Goal: Task Accomplishment & Management: Use online tool/utility

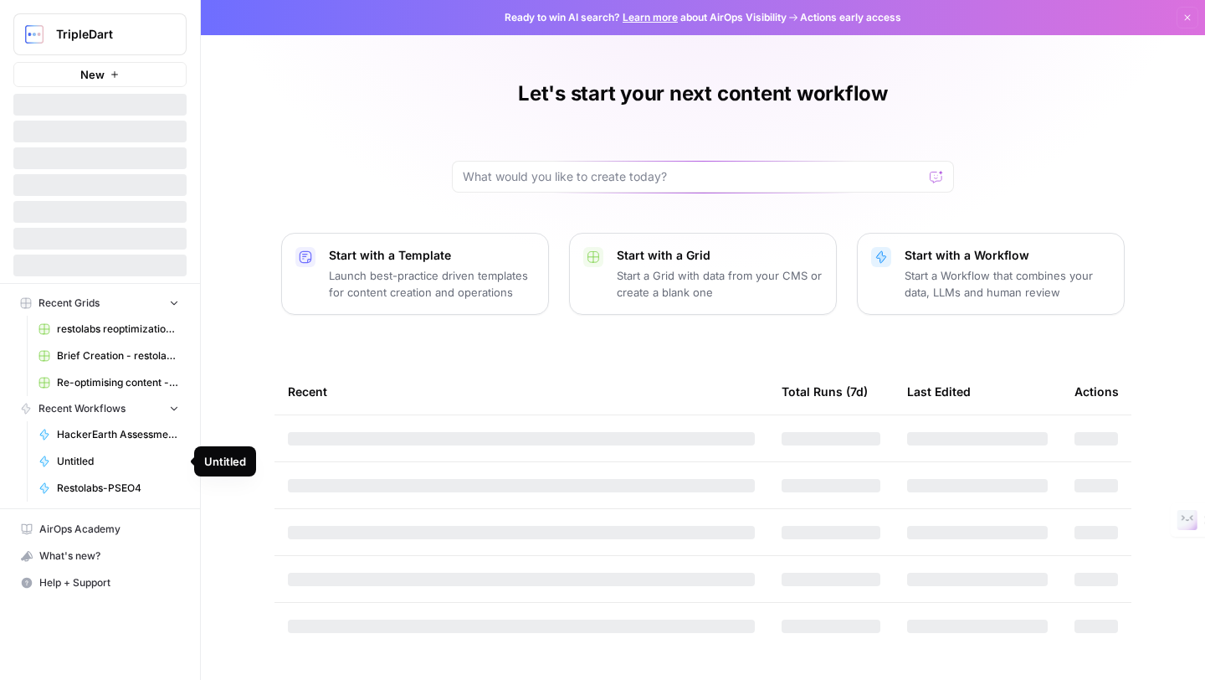
click at [90, 84] on button "New" at bounding box center [99, 74] width 173 height 25
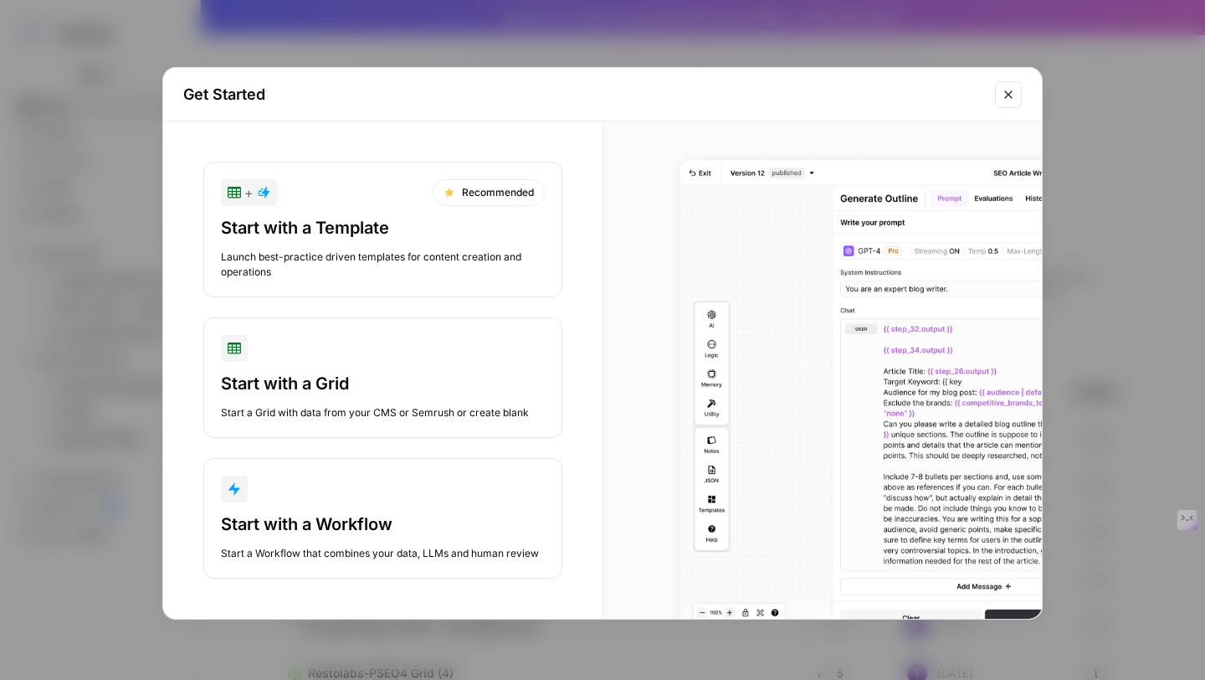
click at [310, 500] on div "button" at bounding box center [383, 488] width 324 height 27
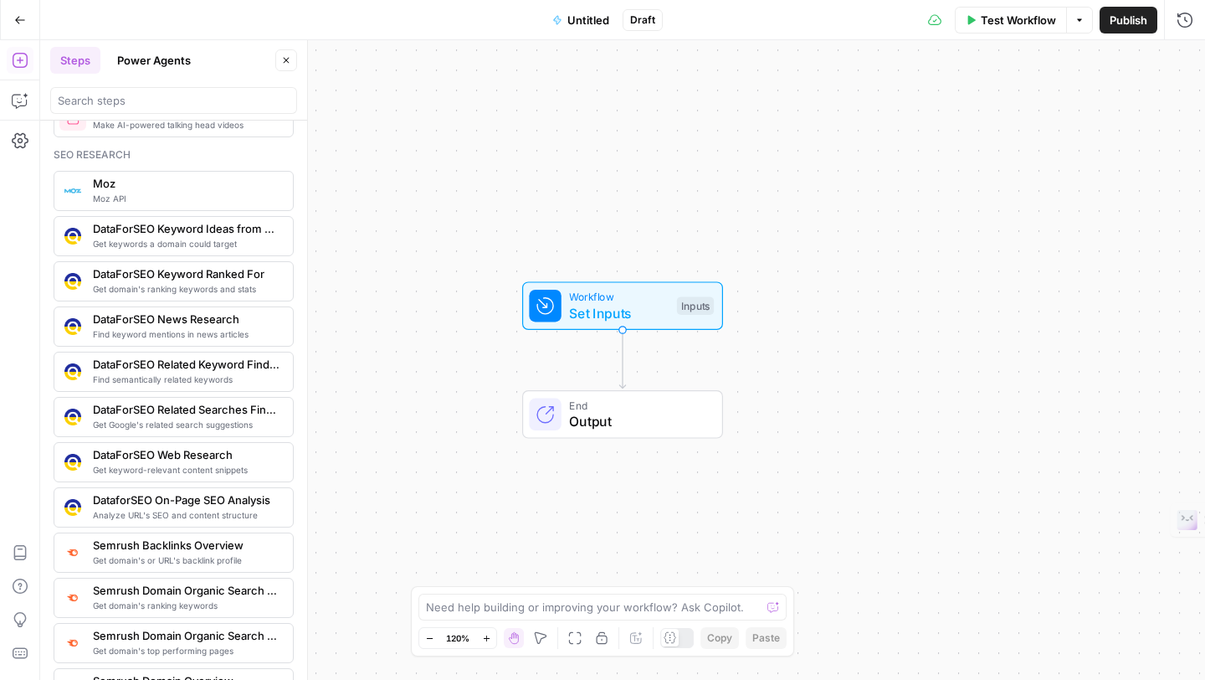
scroll to position [784, 0]
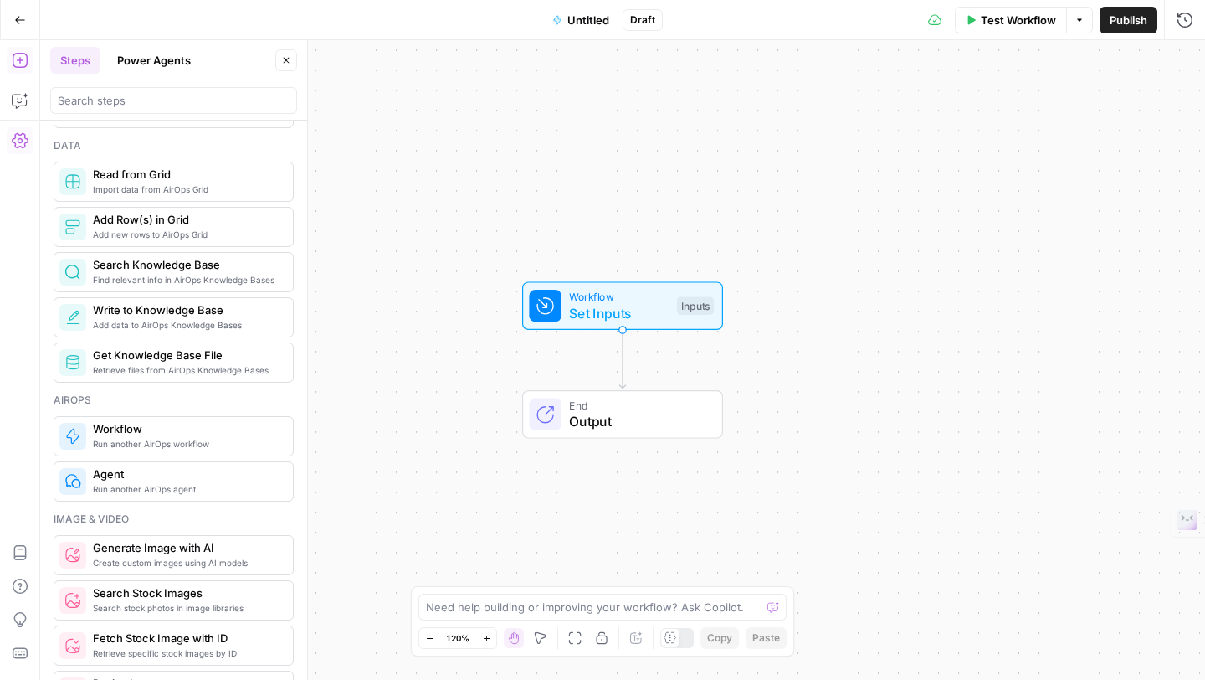
click at [19, 141] on icon "button" at bounding box center [20, 140] width 17 height 17
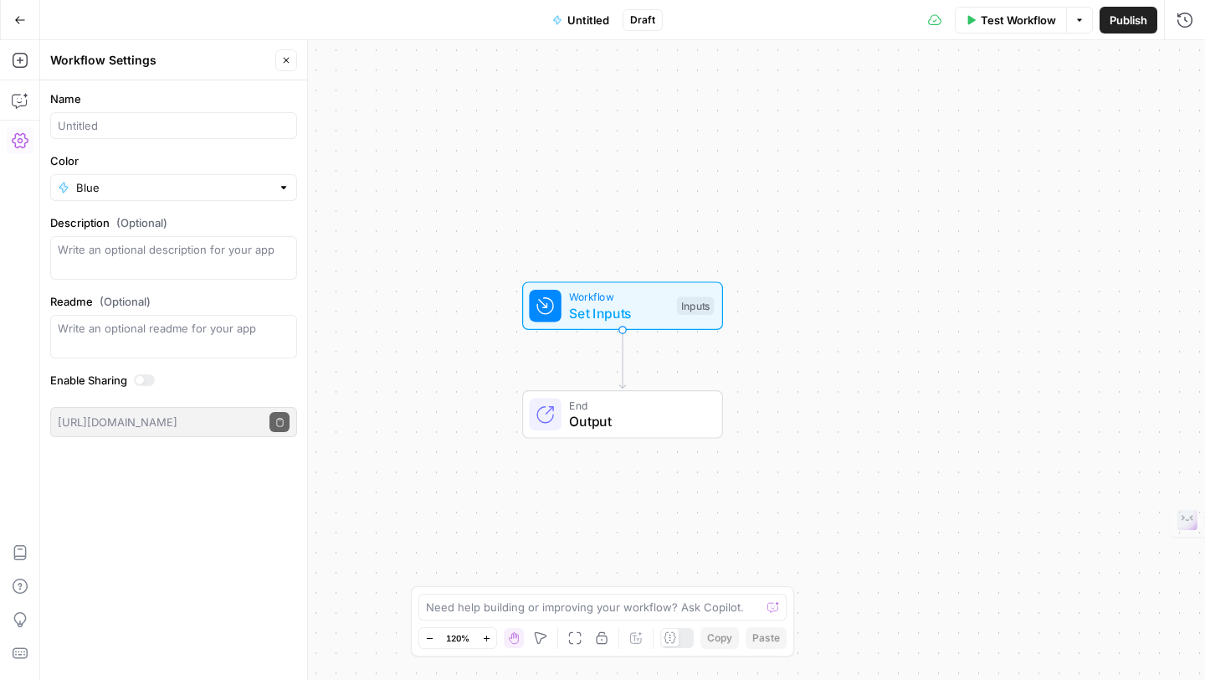
click at [19, 141] on icon "button" at bounding box center [20, 140] width 17 height 17
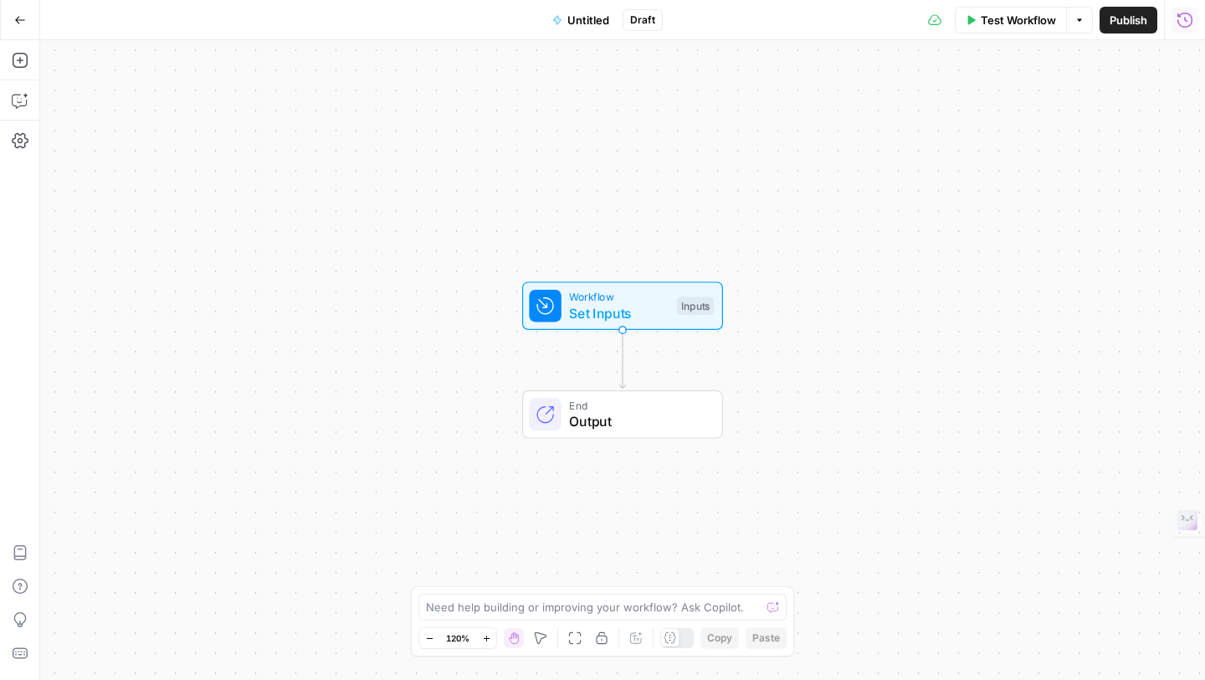
click at [1184, 18] on icon "button" at bounding box center [1184, 19] width 15 height 15
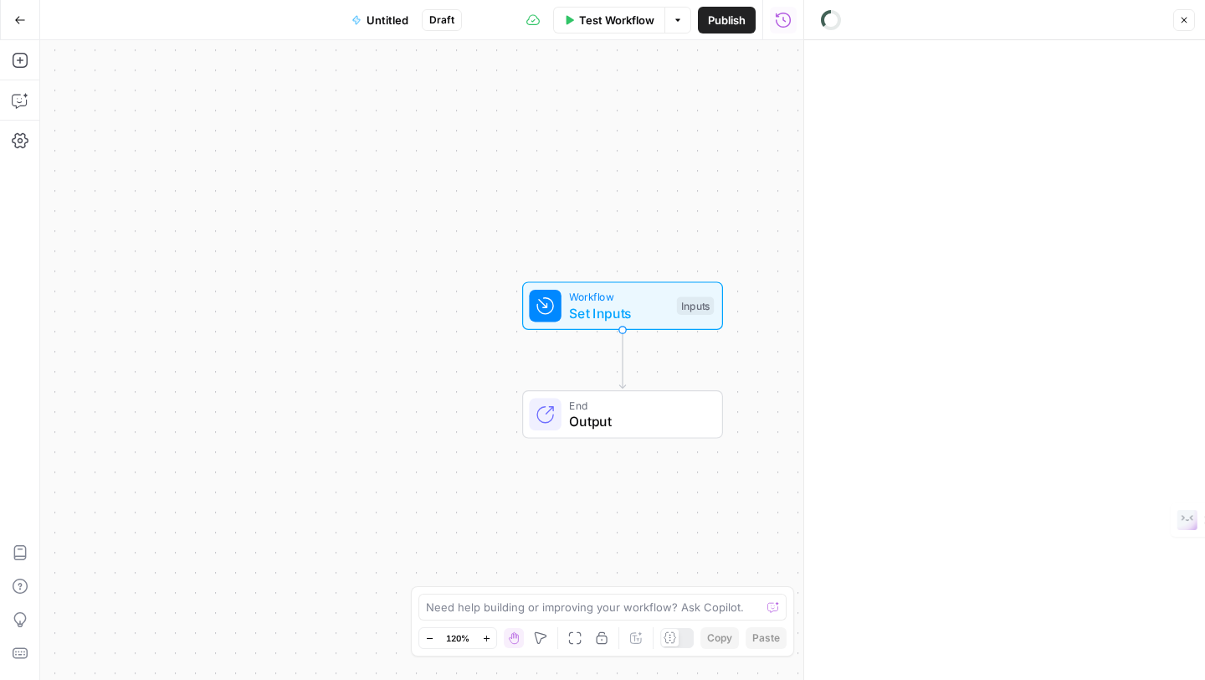
click at [1184, 18] on icon "button" at bounding box center [1184, 20] width 10 height 10
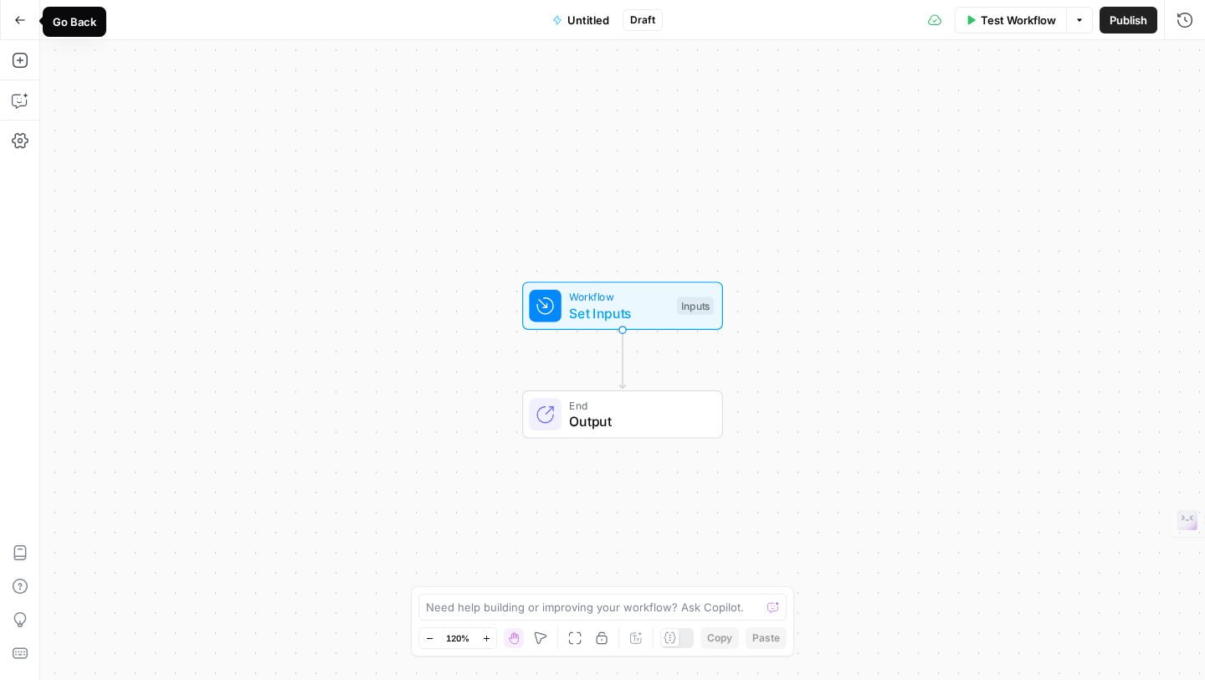
click at [20, 16] on icon "button" at bounding box center [20, 20] width 12 height 12
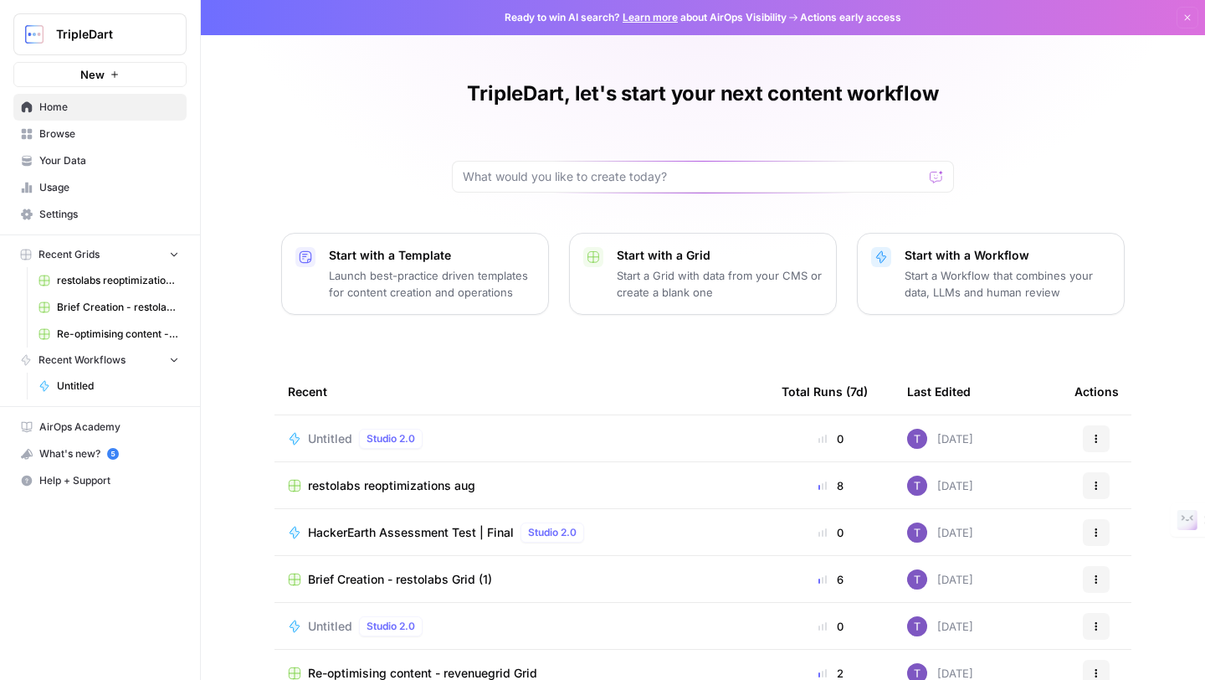
click at [50, 192] on span "Usage" at bounding box center [109, 187] width 140 height 15
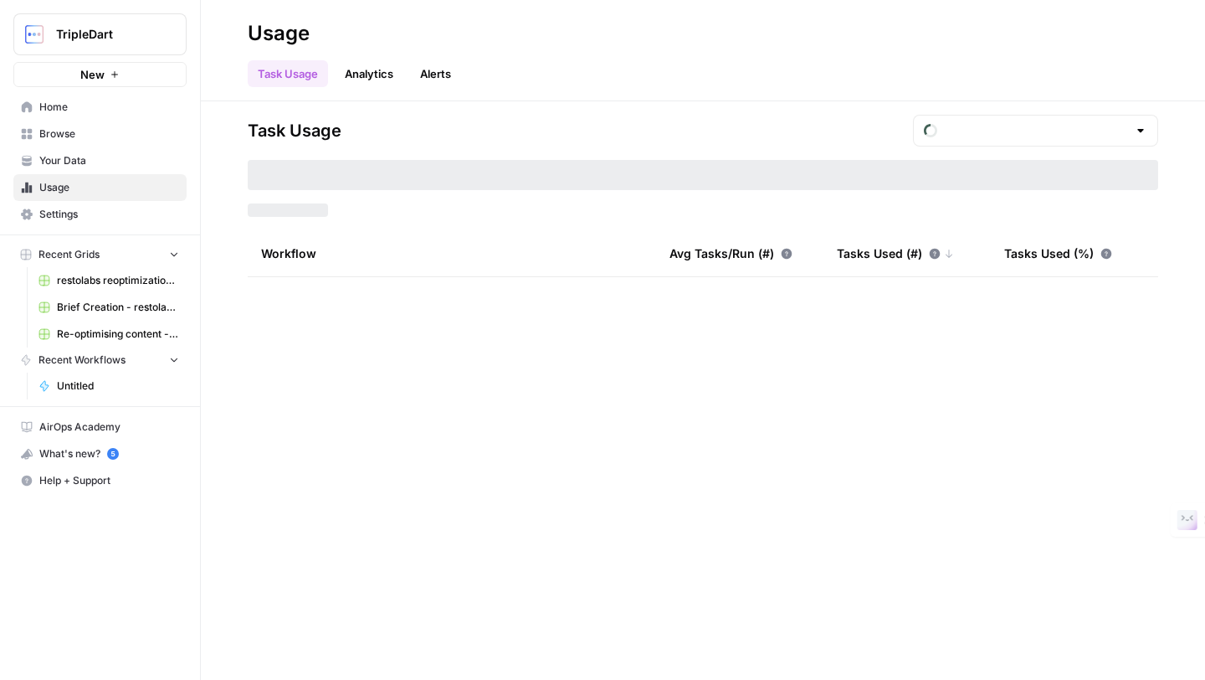
type input "August Tasks"
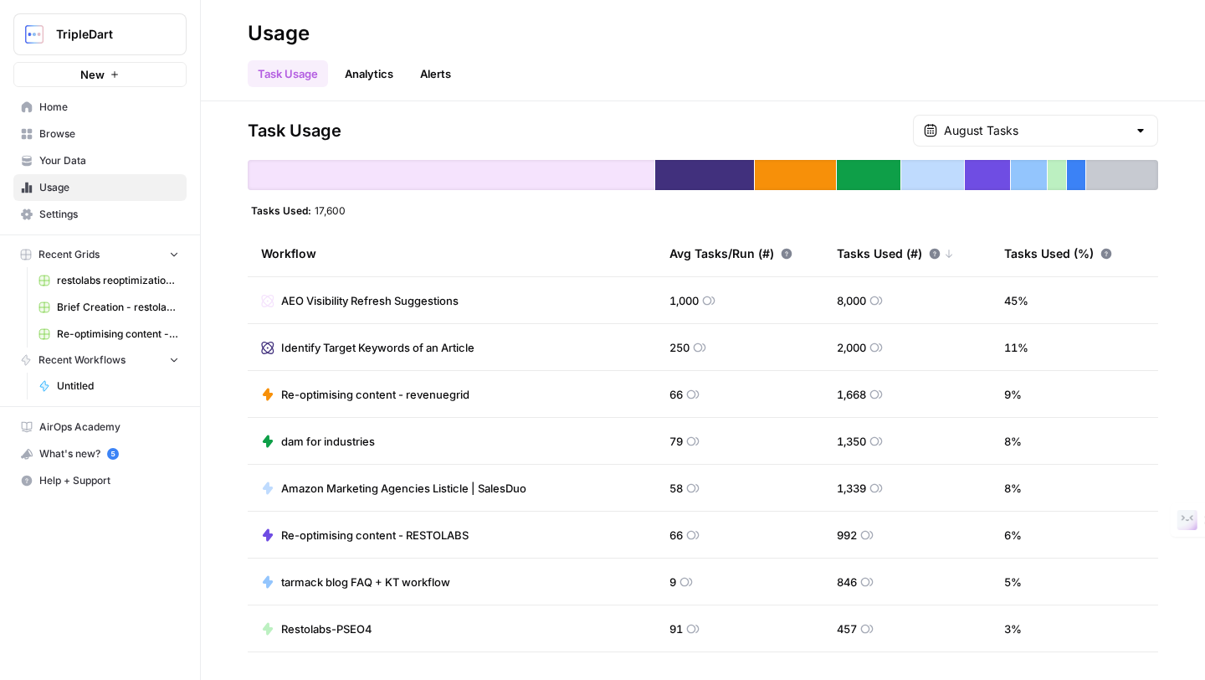
click at [375, 69] on link "Analytics" at bounding box center [369, 73] width 69 height 27
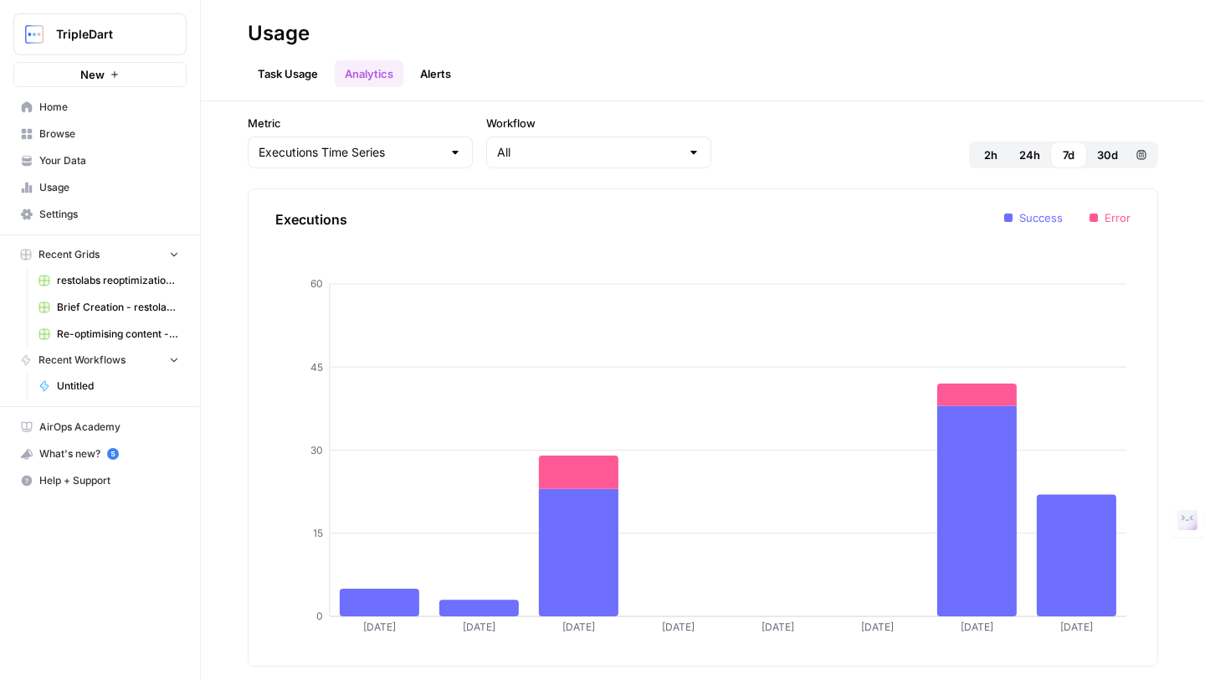
click at [444, 76] on link "Alerts" at bounding box center [435, 73] width 51 height 27
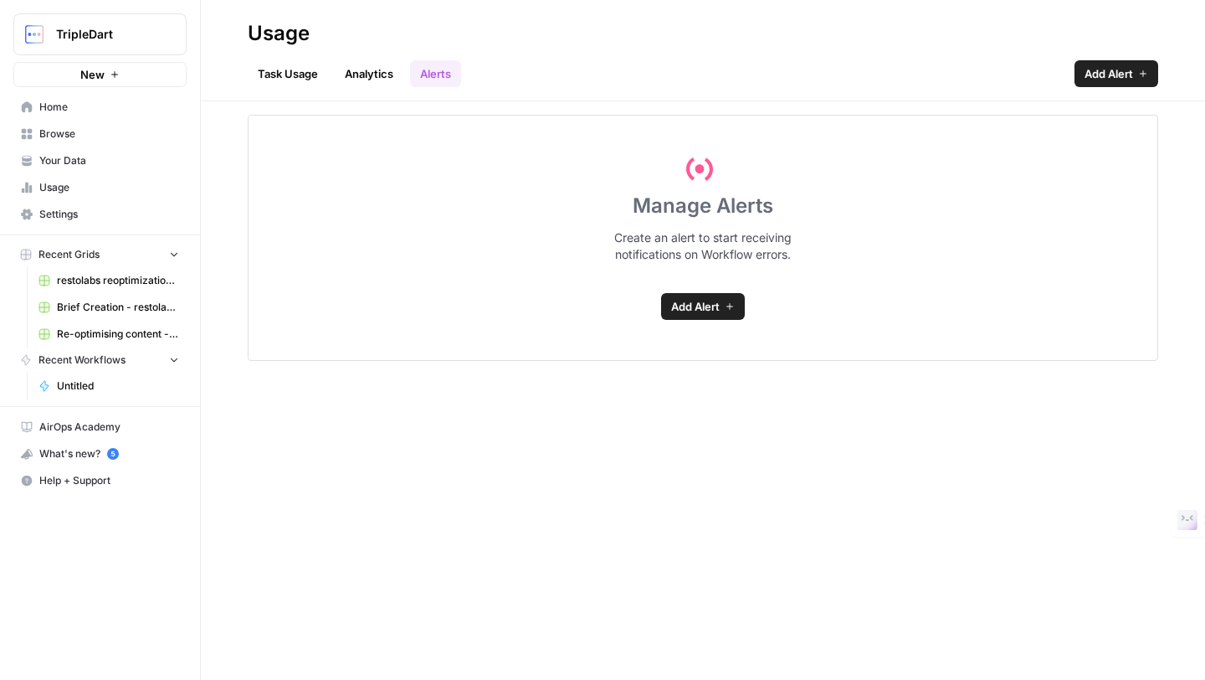
click at [295, 73] on link "Task Usage" at bounding box center [288, 73] width 80 height 27
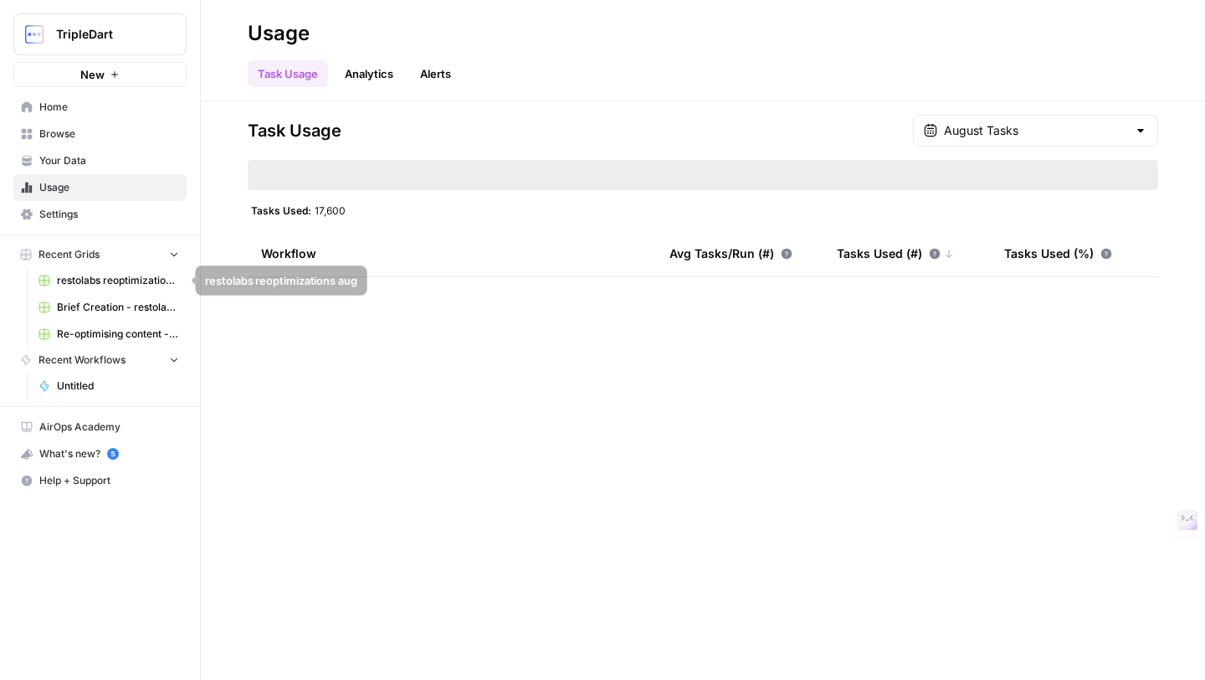
click at [70, 208] on span "Settings" at bounding box center [109, 214] width 140 height 15
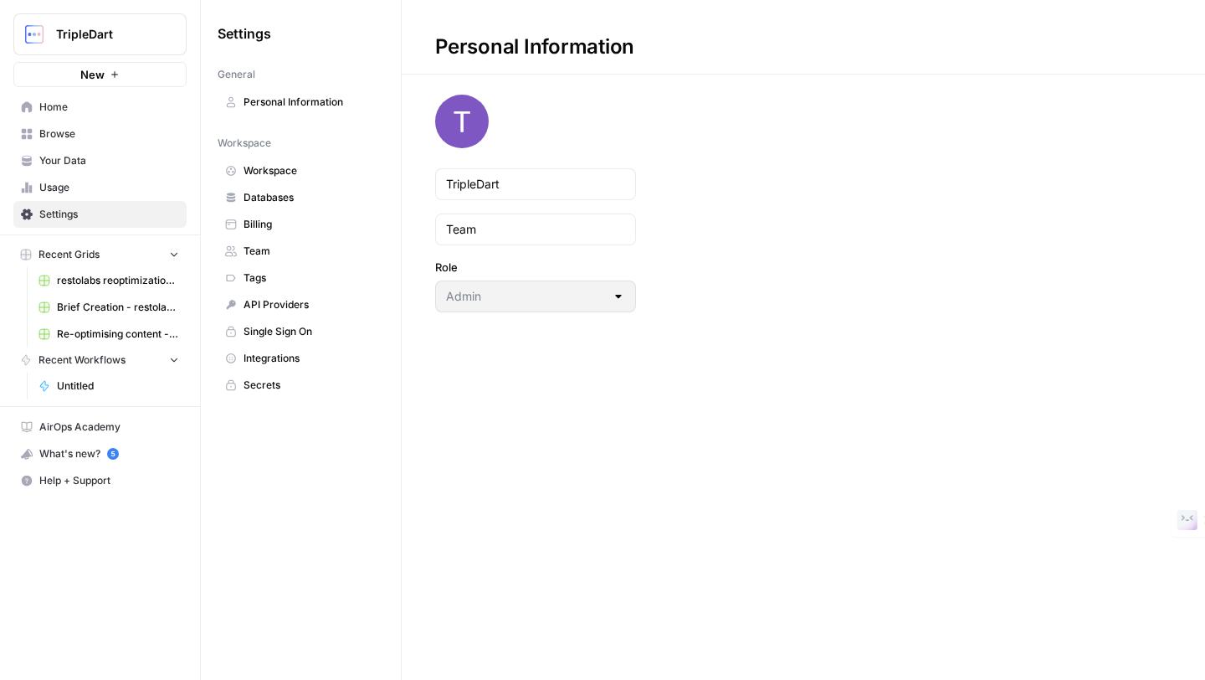
click at [292, 230] on span "Billing" at bounding box center [310, 224] width 133 height 15
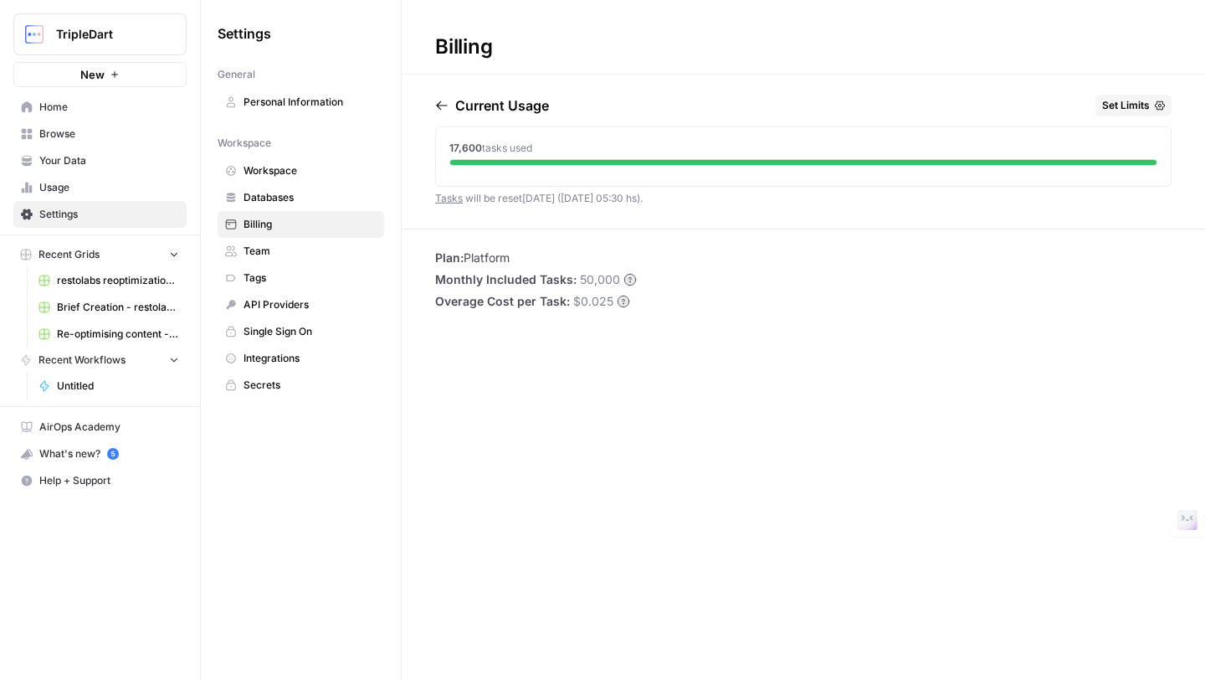
click at [440, 105] on icon "button" at bounding box center [441, 105] width 13 height 13
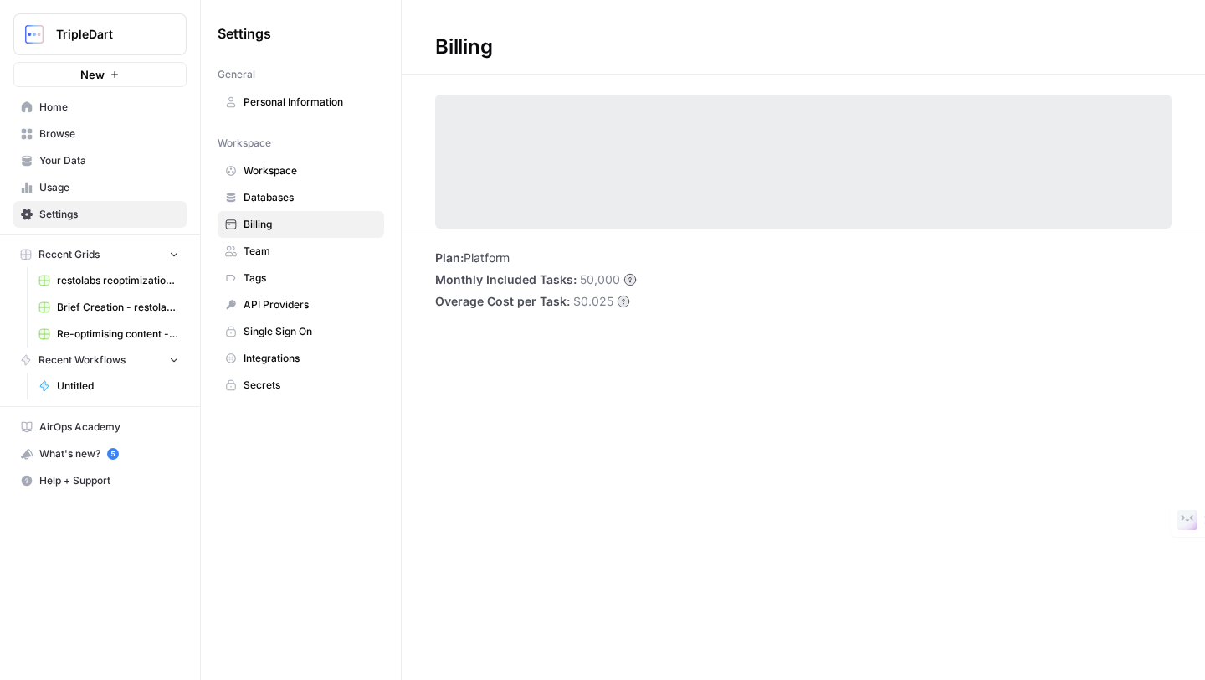
click at [104, 110] on span "Home" at bounding box center [109, 107] width 140 height 15
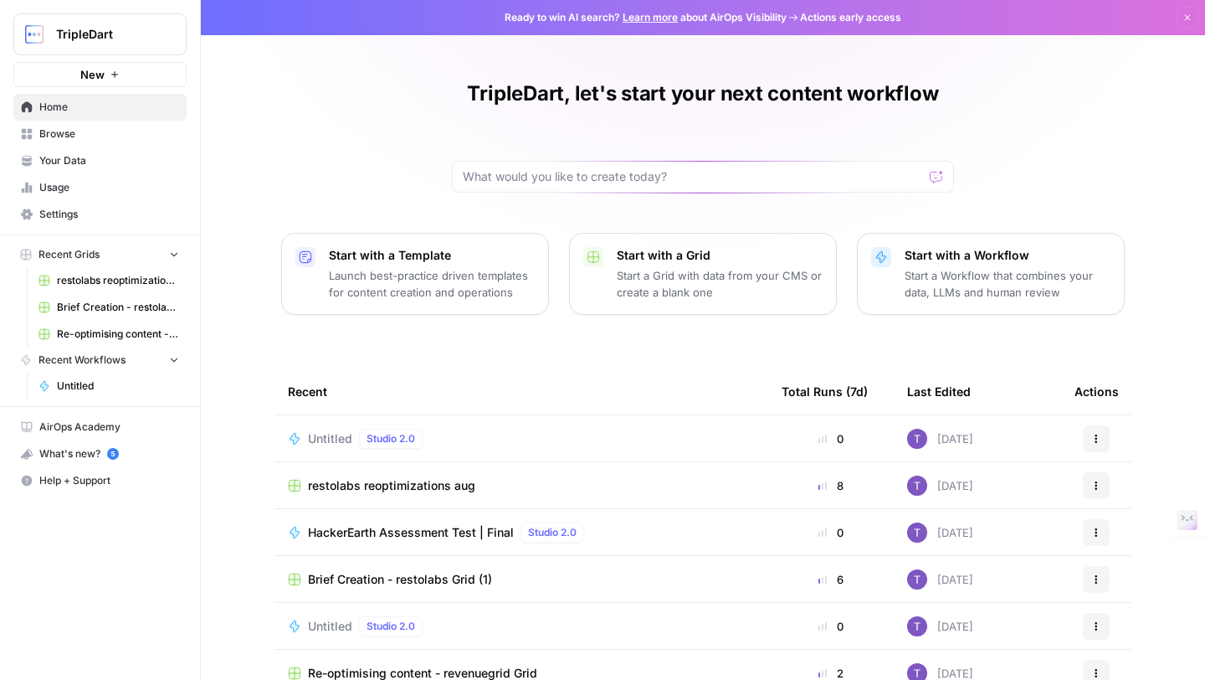
click at [341, 253] on p "Start with a Template" at bounding box center [432, 255] width 206 height 17
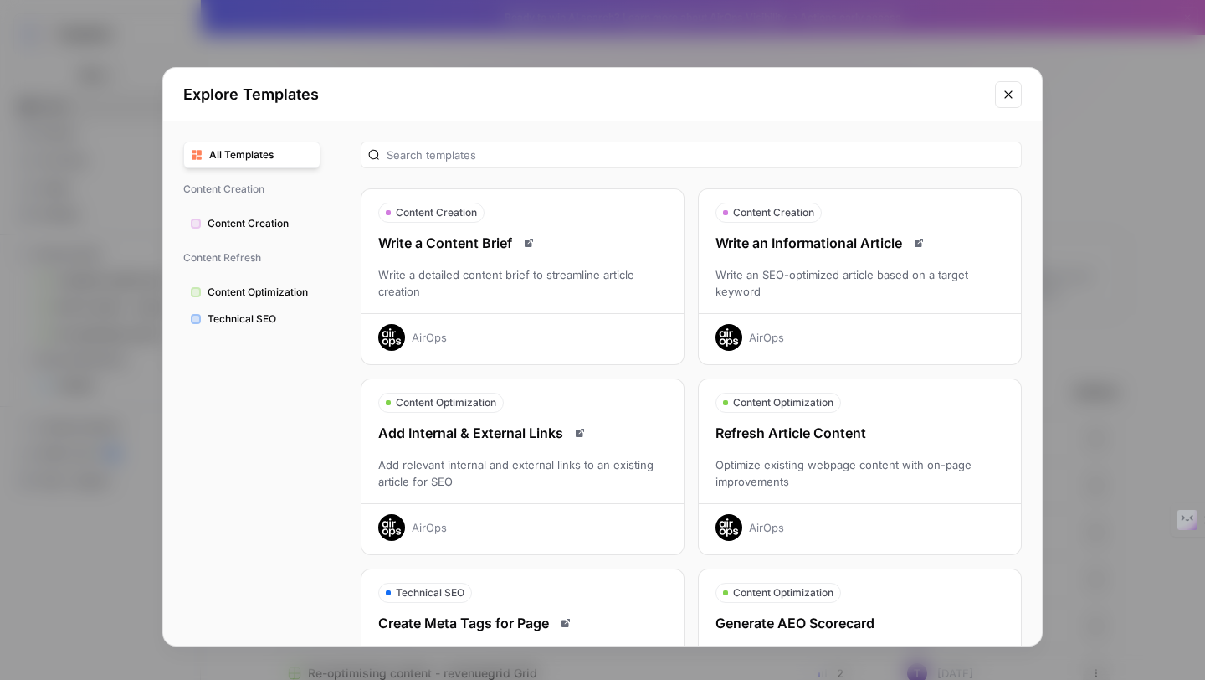
click at [1009, 93] on icon "Close modal" at bounding box center [1008, 94] width 13 height 13
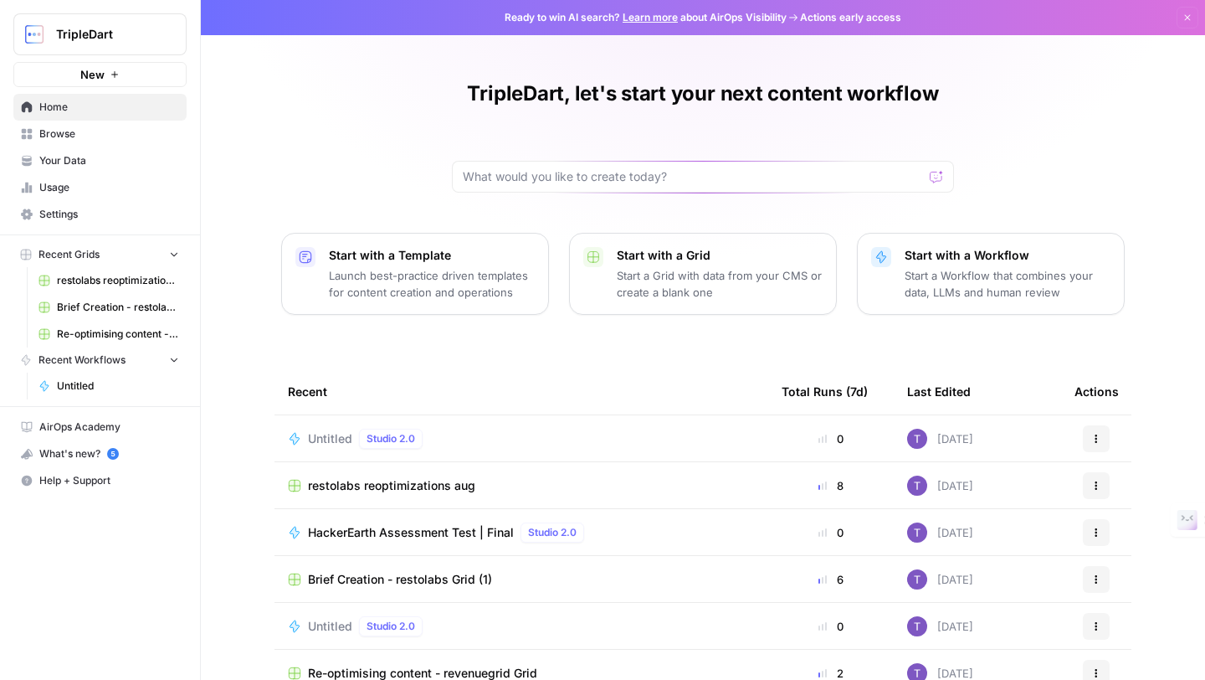
click at [435, 271] on p "Launch best-practice driven templates for content creation and operations" at bounding box center [432, 283] width 206 height 33
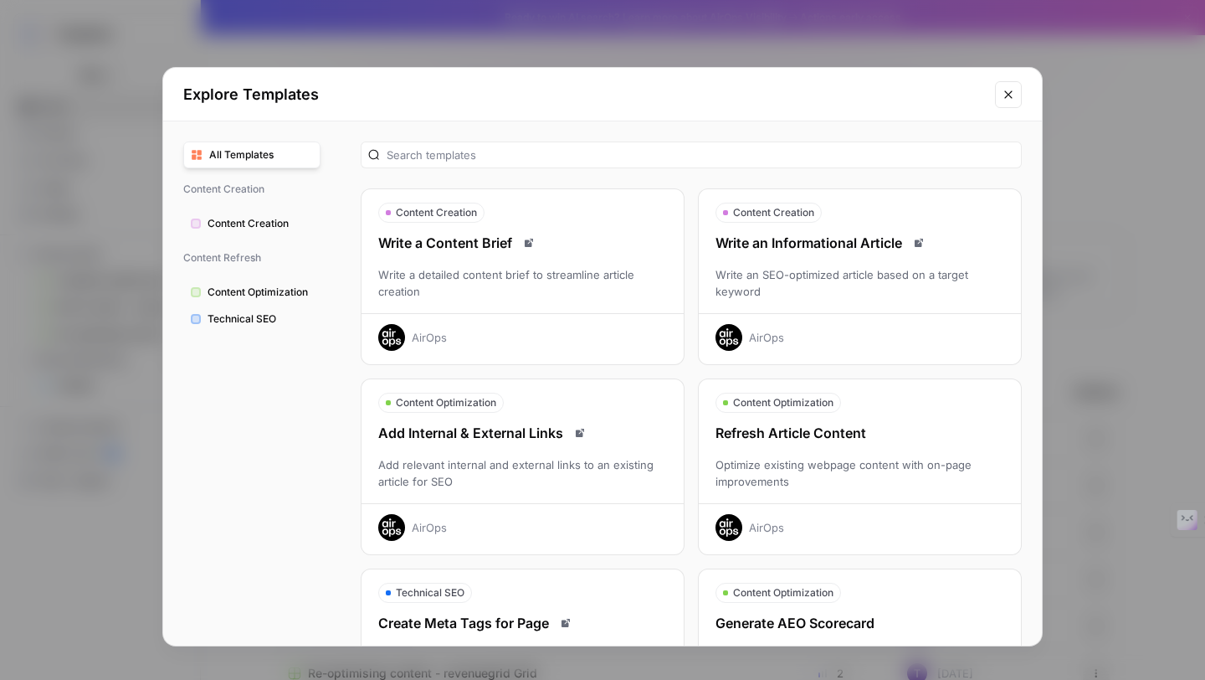
click at [62, 409] on div "Explore Templates All Templates Content Creation Content Creation Content Refre…" at bounding box center [602, 340] width 1205 height 680
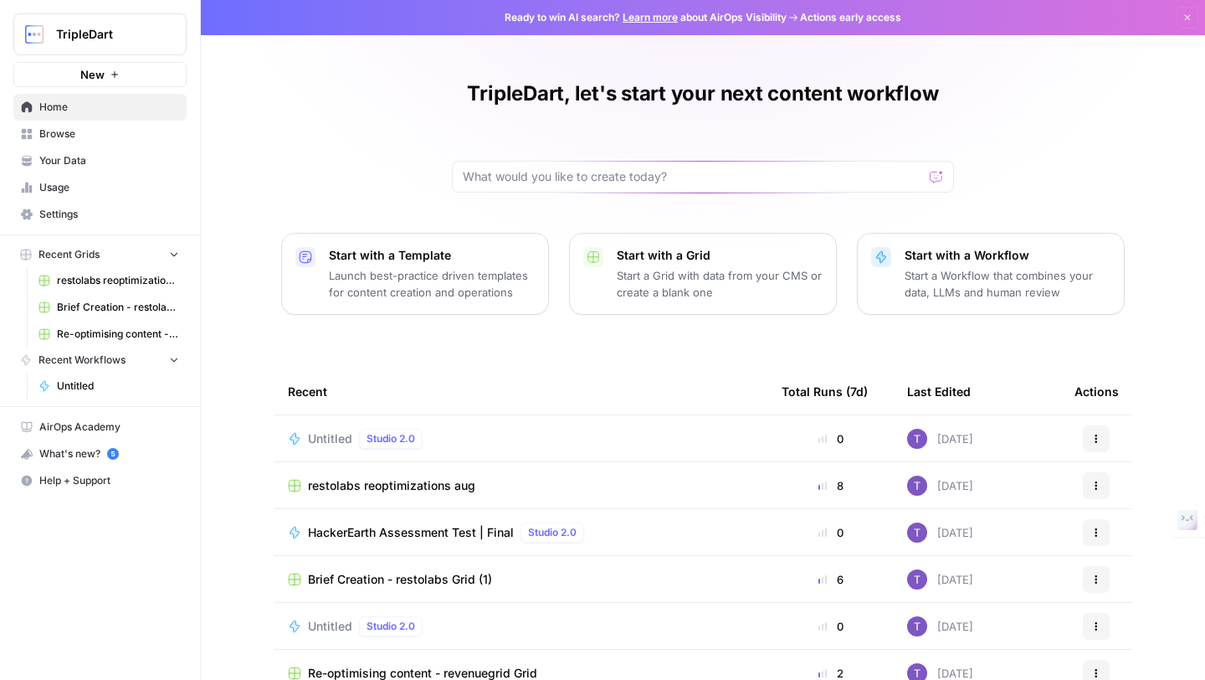
click at [58, 131] on span "Browse" at bounding box center [109, 133] width 140 height 15
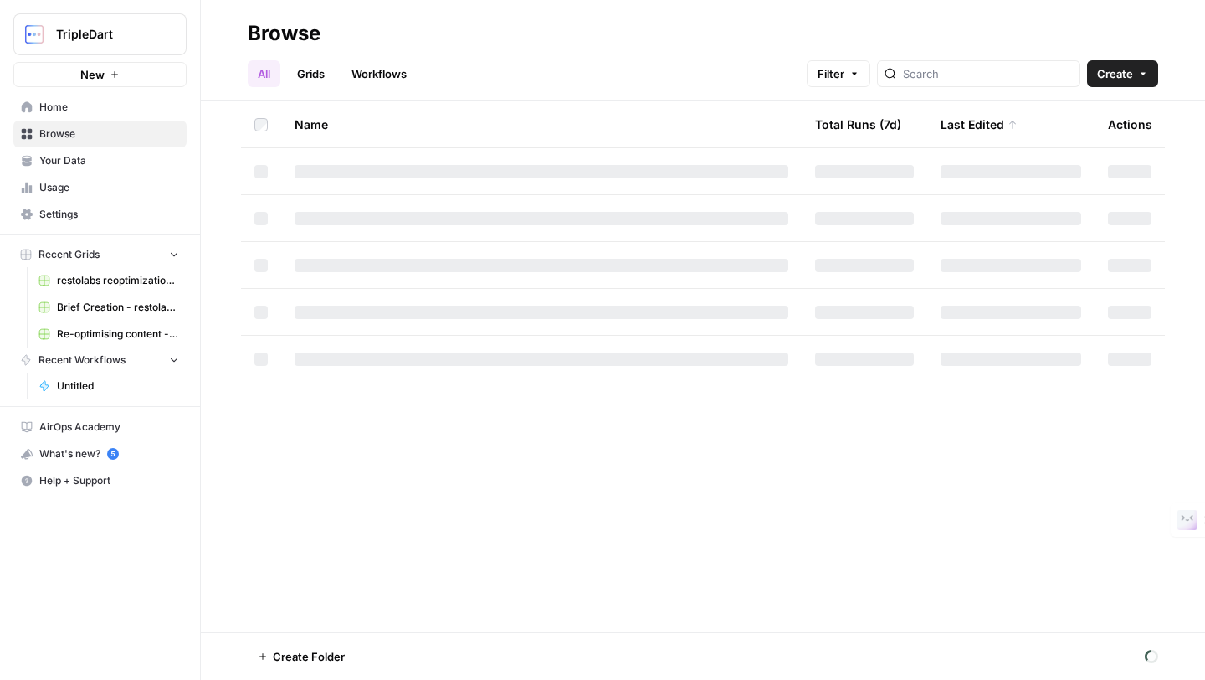
click at [378, 71] on link "Workflows" at bounding box center [378, 73] width 75 height 27
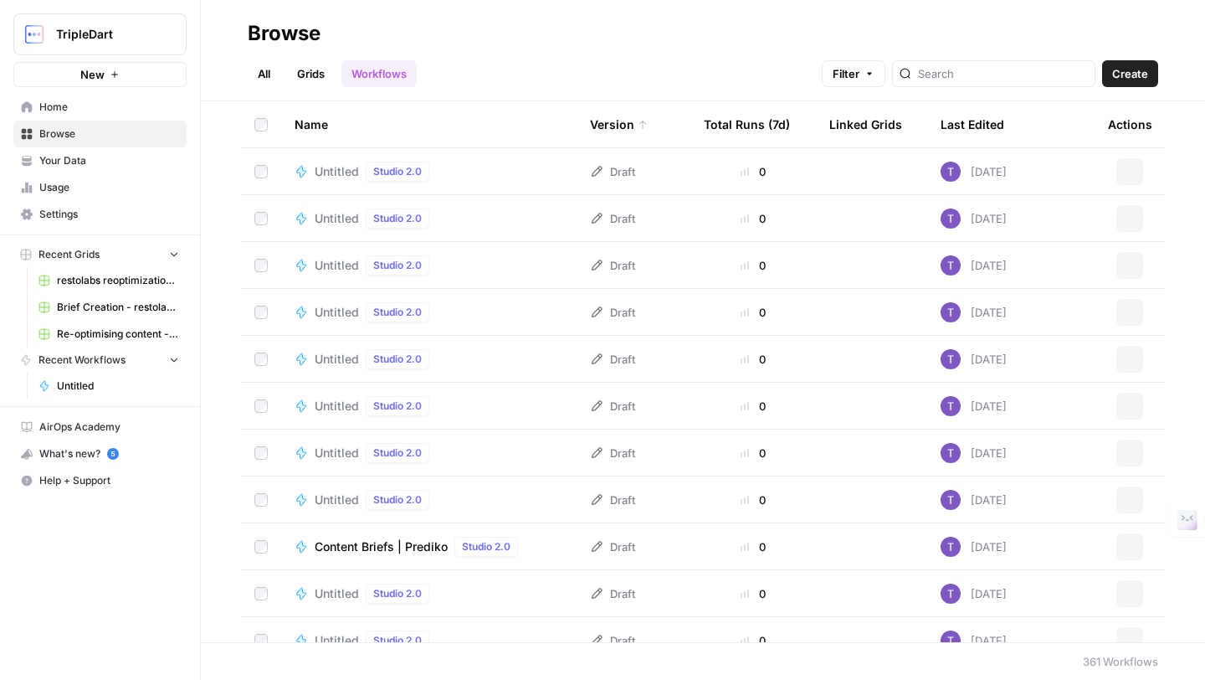
click at [1117, 71] on span "Create" at bounding box center [1130, 73] width 36 height 17
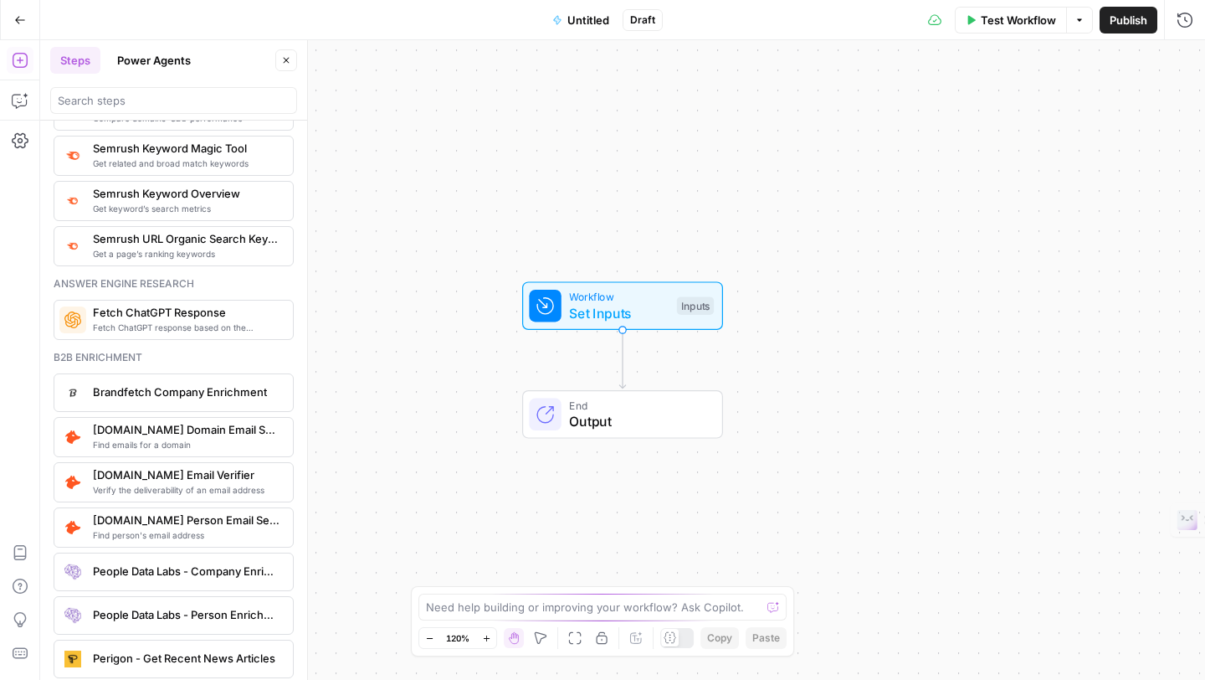
scroll to position [2120, 0]
